Goal: Task Accomplishment & Management: Manage account settings

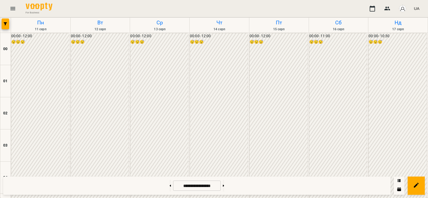
scroll to position [312, 0]
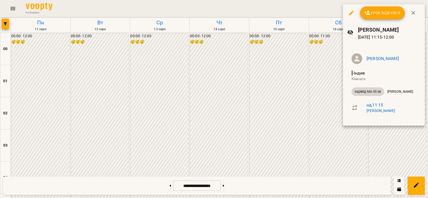
click at [392, 160] on div at bounding box center [214, 99] width 428 height 198
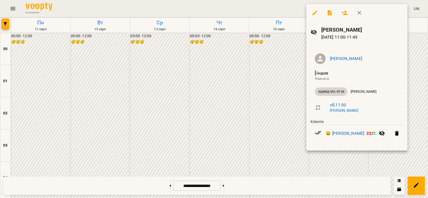
click at [372, 160] on div at bounding box center [214, 99] width 428 height 198
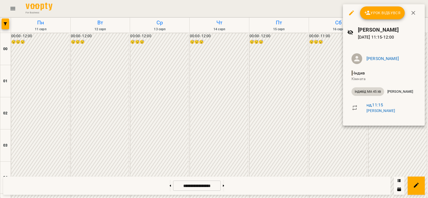
click at [387, 11] on span "Урок відбувся" at bounding box center [382, 13] width 36 height 6
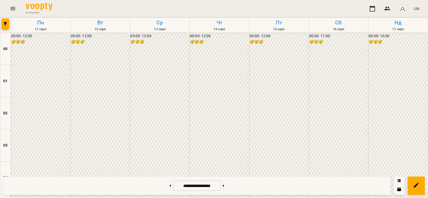
scroll to position [312, 0]
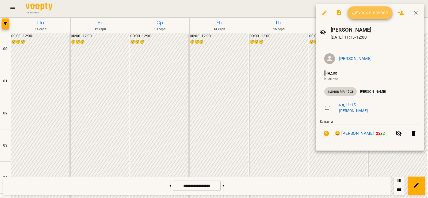
click at [368, 10] on span "Урок відбувся" at bounding box center [369, 13] width 36 height 6
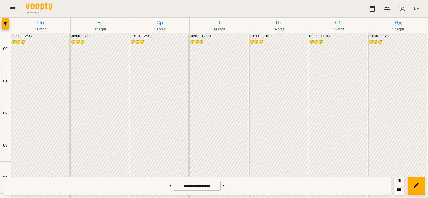
scroll to position [312, 0]
